Goal: Task Accomplishment & Management: Manage account settings

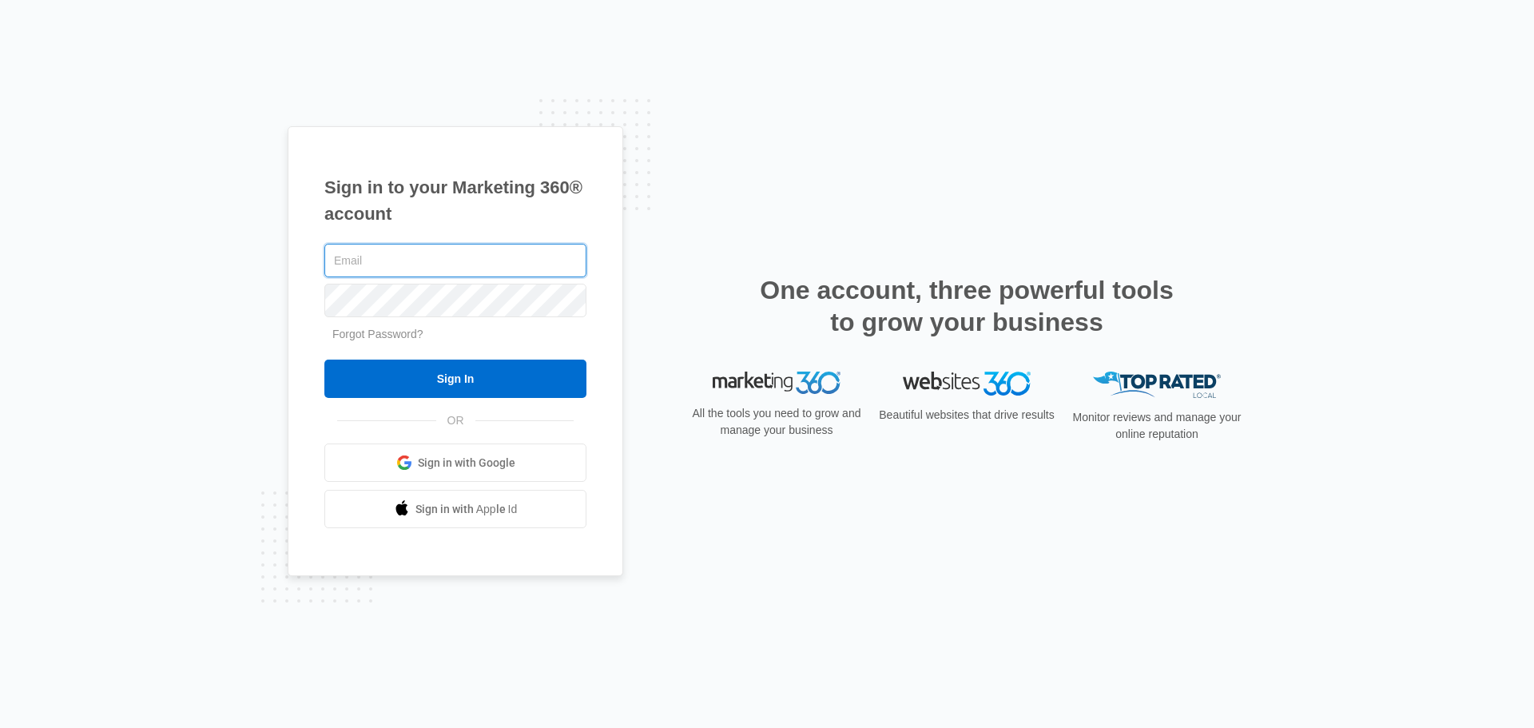
type input "[EMAIL_ADDRESS][DOMAIN_NAME]"
click at [460, 252] on input "[EMAIL_ADDRESS][DOMAIN_NAME]" at bounding box center [455, 261] width 262 height 34
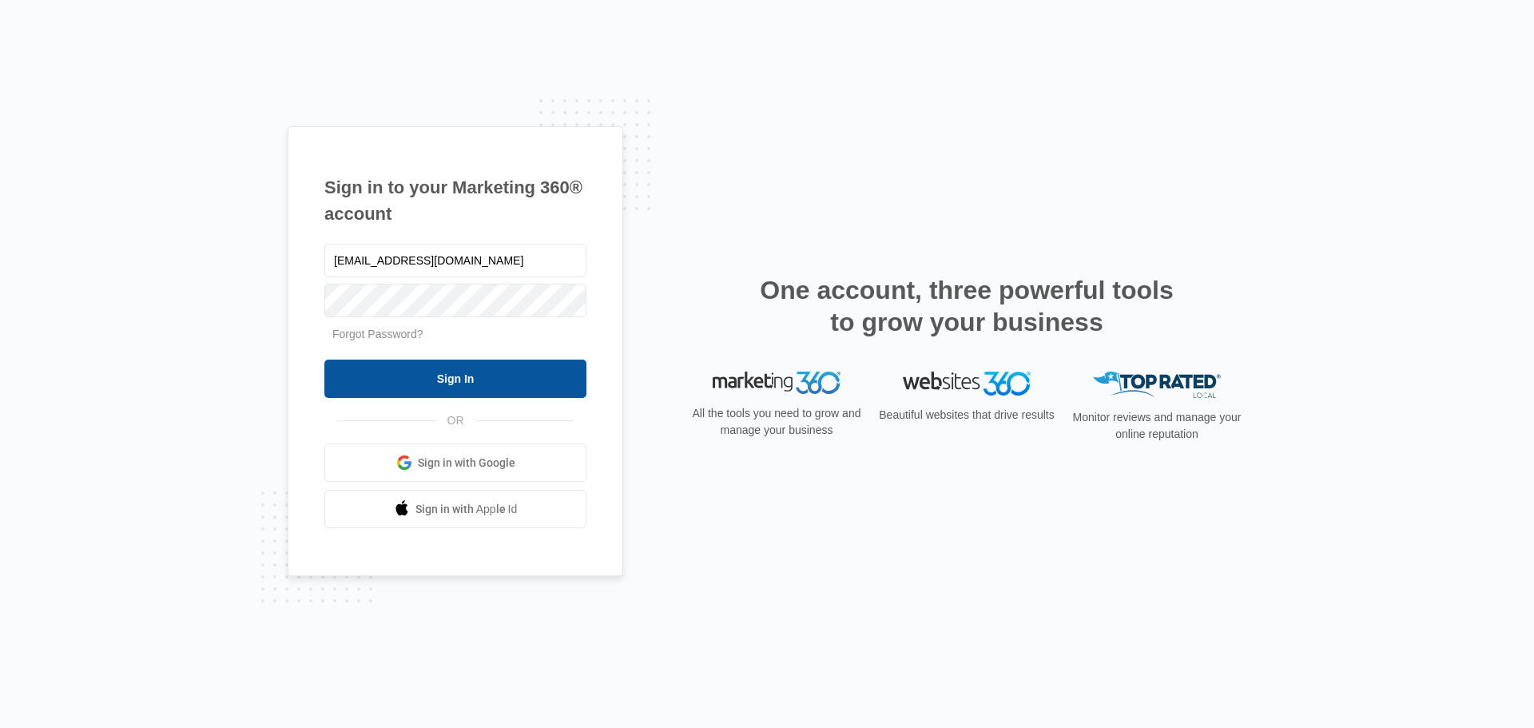
click at [370, 395] on input "Sign In" at bounding box center [455, 379] width 262 height 38
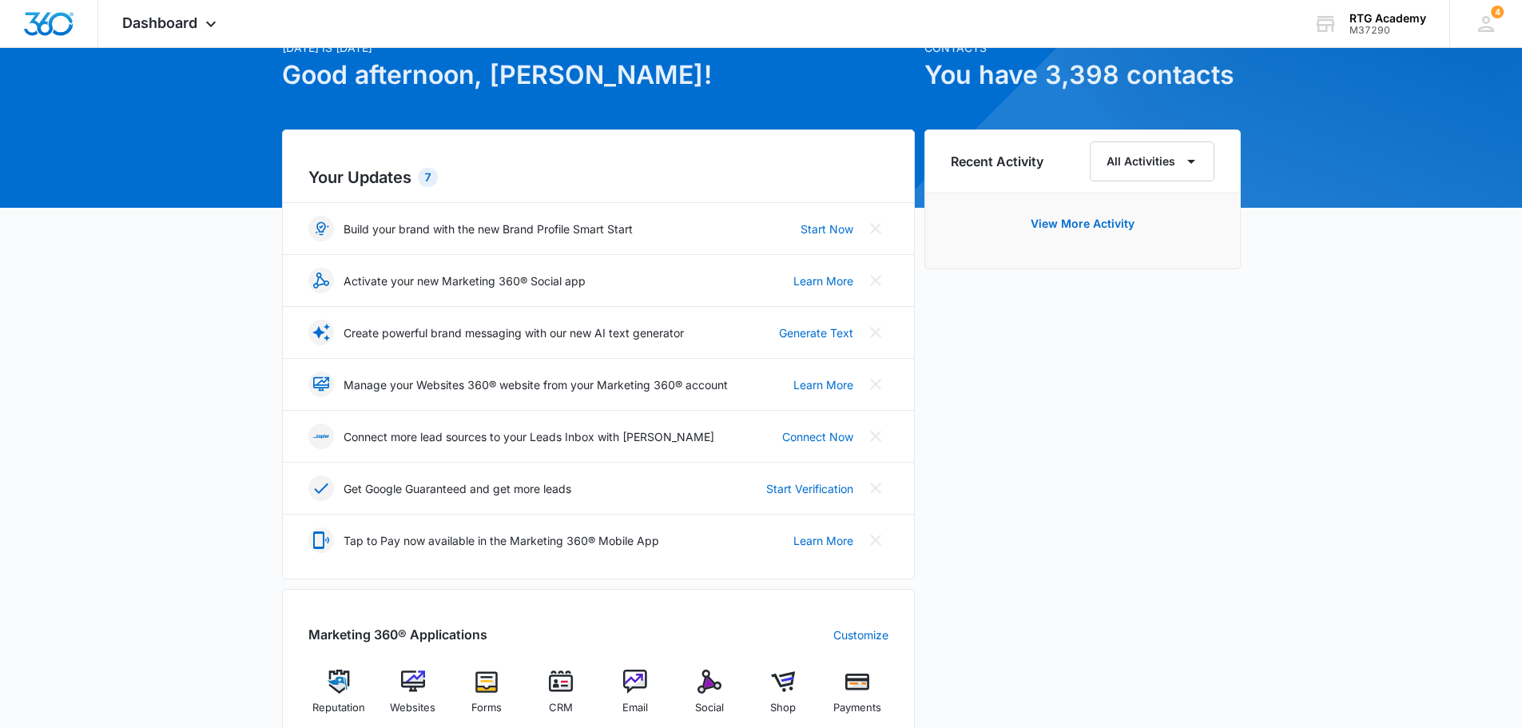
scroll to position [399, 0]
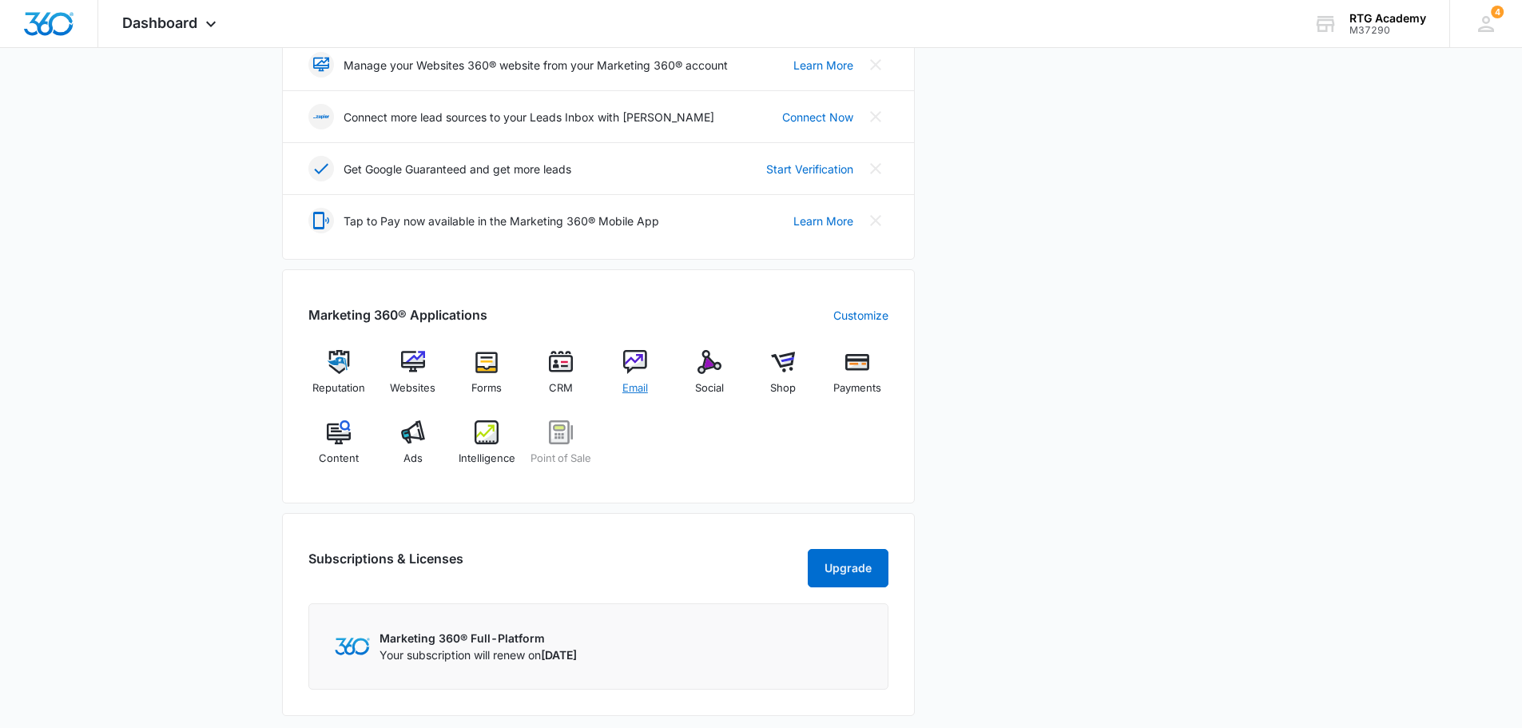
click at [634, 375] on div "Email" at bounding box center [636, 379] width 62 height 58
